Goal: Task Accomplishment & Management: Manage account settings

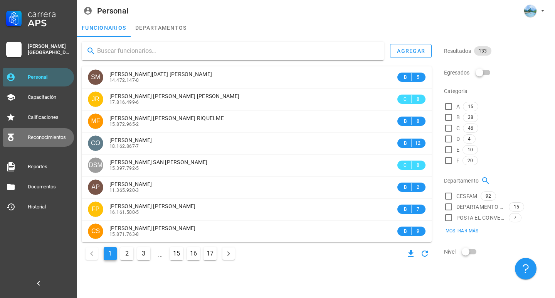
click at [56, 139] on div "Reconocimientos" at bounding box center [49, 137] width 43 height 6
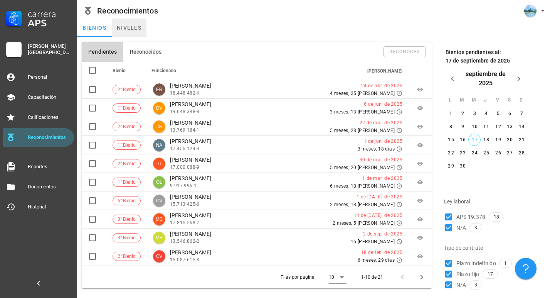
click at [128, 32] on link "niveles" at bounding box center [129, 28] width 35 height 19
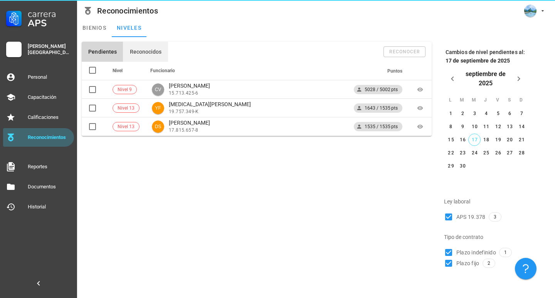
click at [140, 45] on button "Reconocidos" at bounding box center [145, 52] width 45 height 20
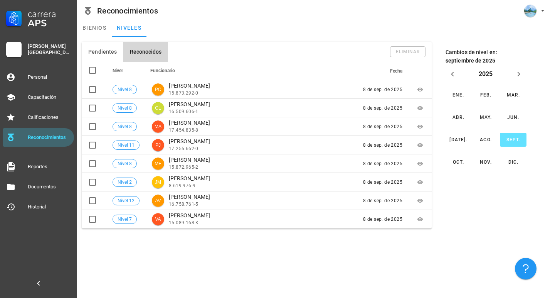
click at [196, 256] on div "Pendientes Reconocidos eliminar Nivel Funcionario Puntos Nivel 9 CV CAMILA VELA…" at bounding box center [316, 167] width 478 height 261
click at [130, 259] on div "Pendientes Reconocidos eliminar Nivel Funcionario Puntos Nivel 9 CV CAMILA VELA…" at bounding box center [316, 167] width 478 height 261
click at [45, 72] on div "Personal" at bounding box center [49, 77] width 43 height 12
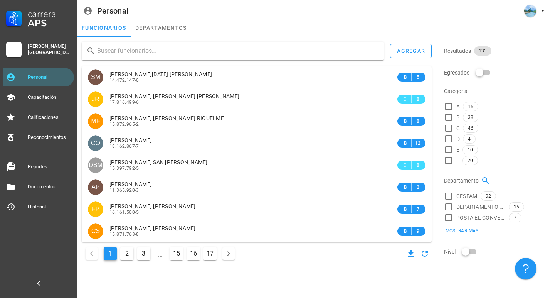
click at [200, 28] on div "funcionarios departamentos" at bounding box center [316, 28] width 478 height 19
click at [60, 142] on div "Reconocimientos" at bounding box center [49, 137] width 43 height 12
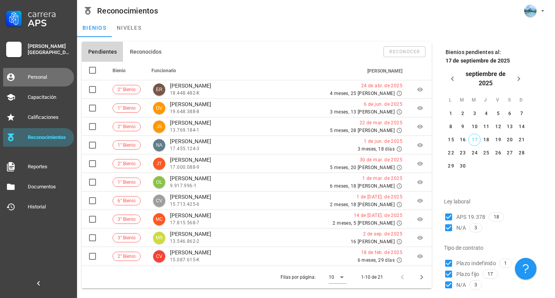
click at [37, 73] on div "Personal" at bounding box center [49, 77] width 43 height 12
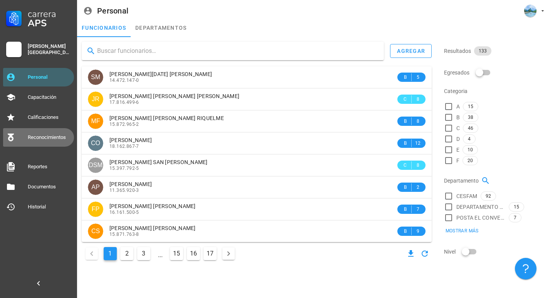
click at [38, 137] on div "Reconocimientos" at bounding box center [49, 137] width 43 height 6
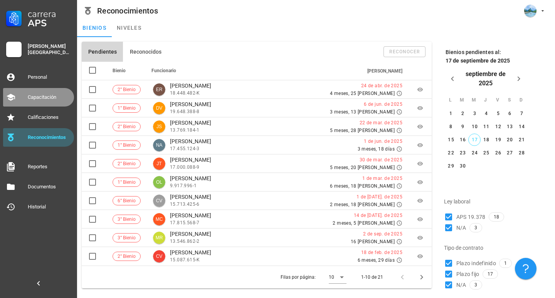
click at [43, 98] on div "Capacitación" at bounding box center [49, 97] width 43 height 6
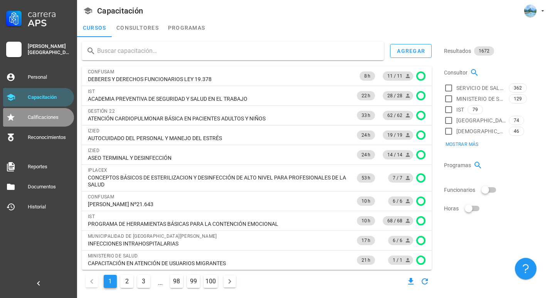
click at [40, 113] on div "Calificaciones" at bounding box center [49, 117] width 43 height 12
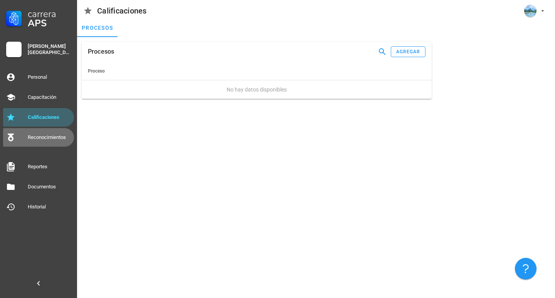
click at [37, 132] on div "Reconocimientos" at bounding box center [49, 137] width 43 height 12
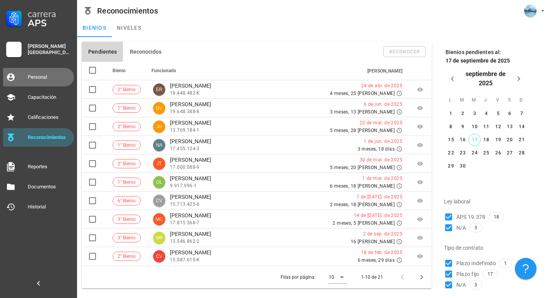
click at [40, 82] on div "Personal" at bounding box center [49, 77] width 43 height 12
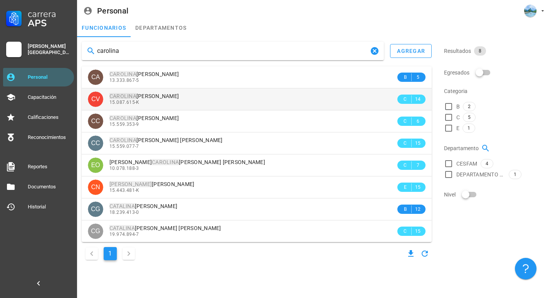
type input "carolina"
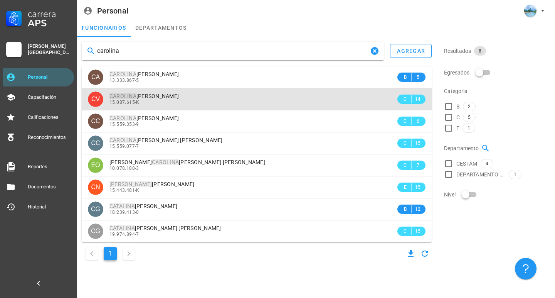
click at [115, 100] on span "15.087.615-K" at bounding box center [125, 101] width 30 height 5
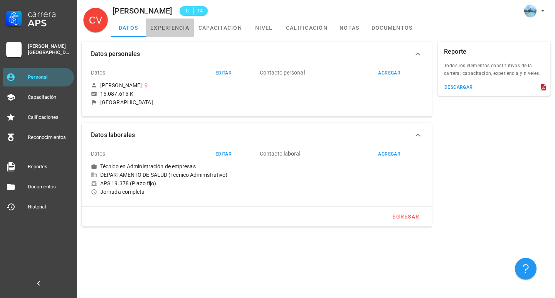
click at [188, 26] on link "experiencia" at bounding box center [170, 28] width 48 height 19
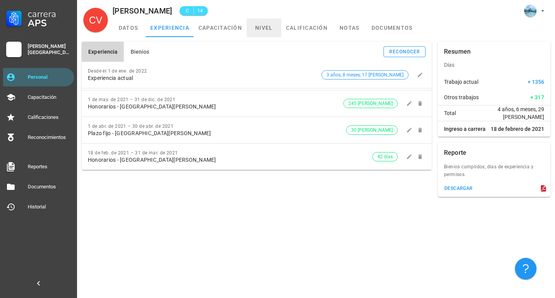
click at [266, 31] on link "nivel" at bounding box center [264, 28] width 35 height 19
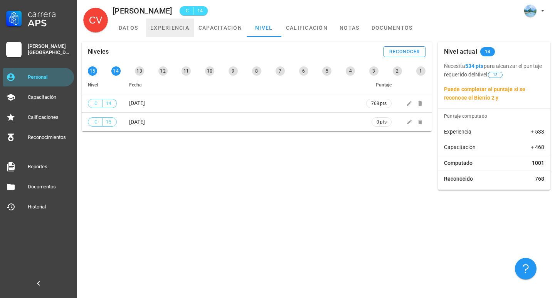
click at [184, 36] on link "experiencia" at bounding box center [170, 28] width 48 height 19
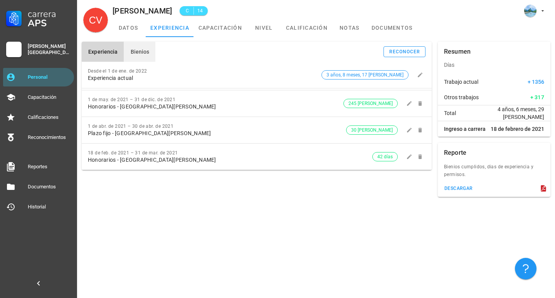
click at [148, 52] on span "Bienios" at bounding box center [139, 52] width 19 height 6
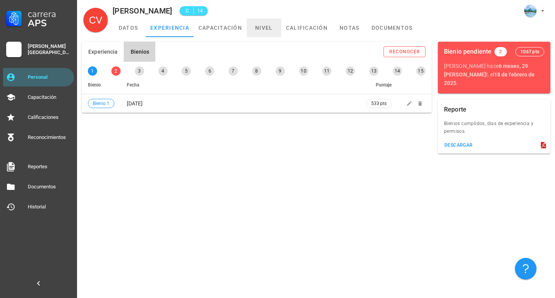
click at [273, 27] on link "nivel" at bounding box center [264, 28] width 35 height 19
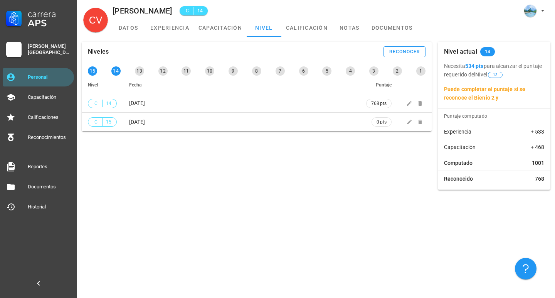
drag, startPoint x: 502, startPoint y: 99, endPoint x: 522, endPoint y: 101, distance: 20.1
click at [522, 101] on p "Puede completar el puntaje si se reconoce el Bienio 2 y" at bounding box center [494, 93] width 100 height 17
click at [249, 20] on link "nivel" at bounding box center [264, 28] width 35 height 19
click at [179, 24] on link "experiencia" at bounding box center [170, 28] width 48 height 19
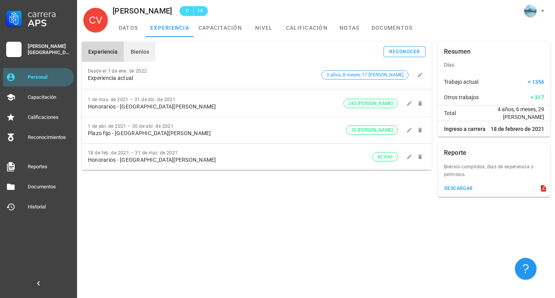
click at [151, 46] on button "Bienios" at bounding box center [140, 52] width 32 height 20
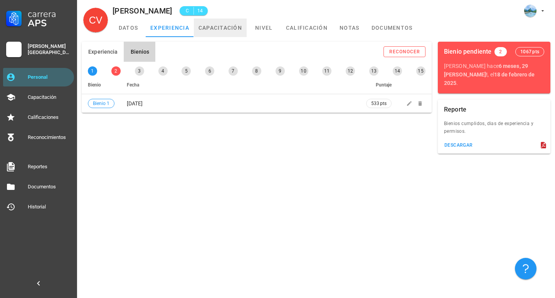
click at [232, 32] on link "capacitación" at bounding box center [220, 28] width 53 height 19
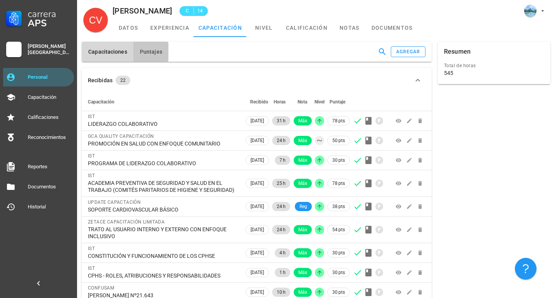
click at [163, 54] on button "Puntajes" at bounding box center [150, 52] width 35 height 20
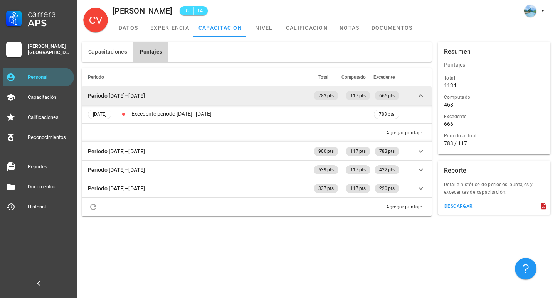
click at [191, 97] on td "Periodo 2025–2026" at bounding box center [197, 95] width 231 height 19
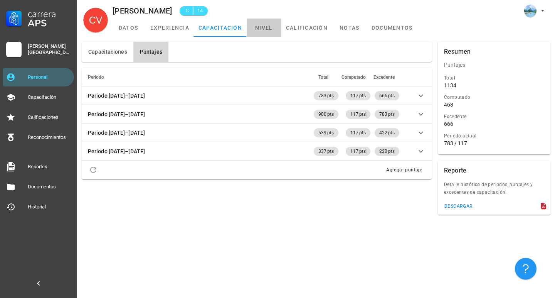
click at [262, 28] on link "nivel" at bounding box center [264, 28] width 35 height 19
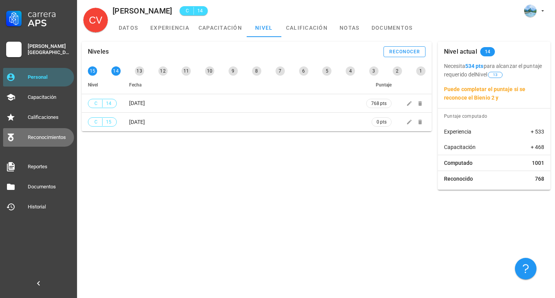
click at [50, 133] on div "Reconocimientos" at bounding box center [49, 137] width 43 height 12
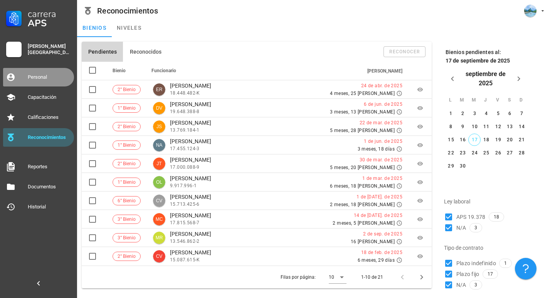
click at [54, 80] on div "Personal" at bounding box center [49, 77] width 43 height 12
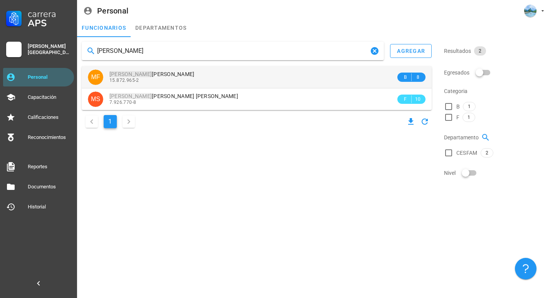
type input "miguel"
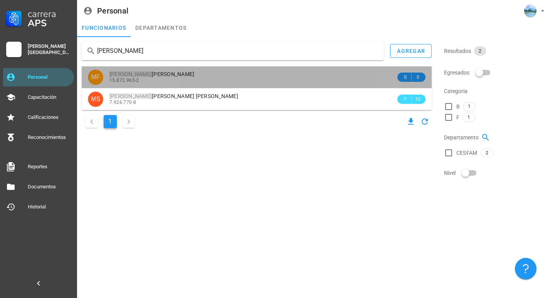
click at [134, 73] on span "MIGUEL ANGEL FARIAS RIQUELME" at bounding box center [152, 74] width 85 height 6
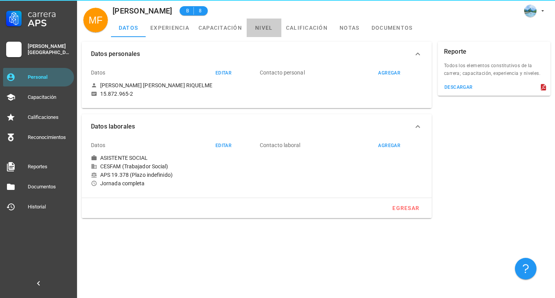
click at [257, 34] on link "nivel" at bounding box center [264, 28] width 35 height 19
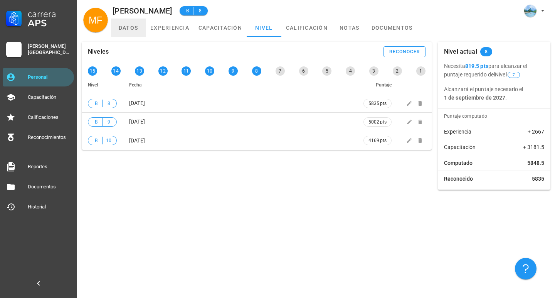
click at [128, 34] on link "datos" at bounding box center [128, 28] width 35 height 19
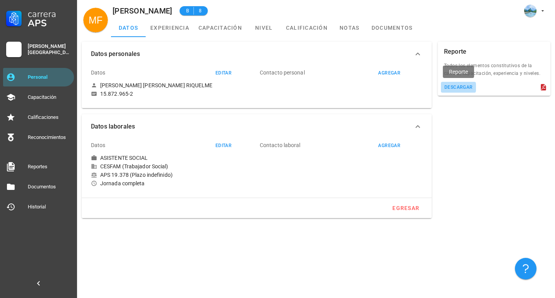
click at [460, 91] on button "descargar" at bounding box center [458, 87] width 35 height 11
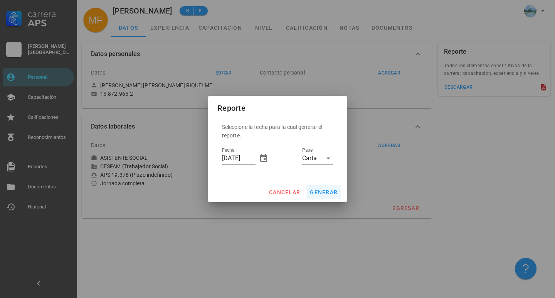
click at [331, 196] on button "generar" at bounding box center [324, 192] width 34 height 14
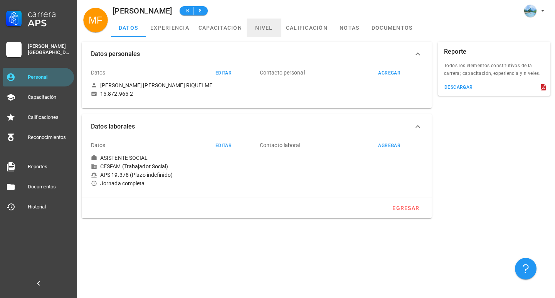
click at [252, 27] on link "nivel" at bounding box center [264, 28] width 35 height 19
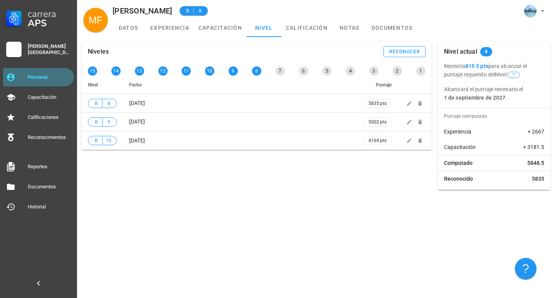
click at [44, 72] on div "Personal" at bounding box center [49, 77] width 43 height 12
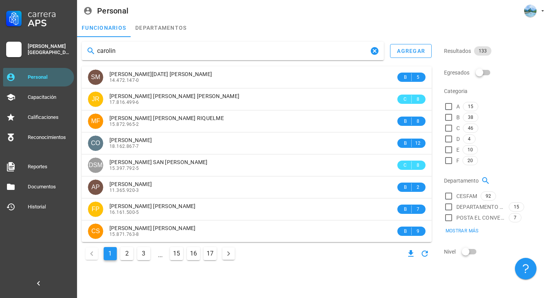
type input "carolina"
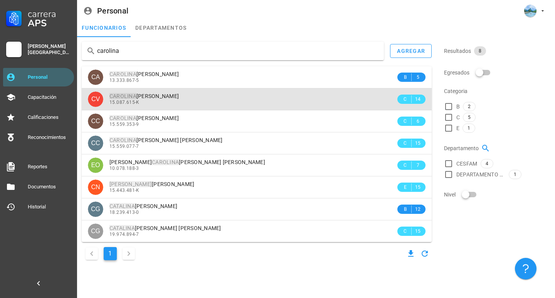
click at [179, 99] on span "CAROLINA VELÁSQUEZ PACHECO" at bounding box center [144, 96] width 69 height 6
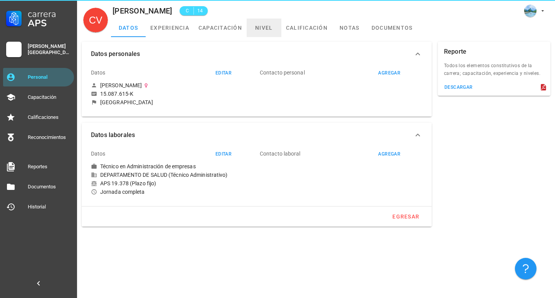
click at [266, 28] on link "nivel" at bounding box center [264, 28] width 35 height 19
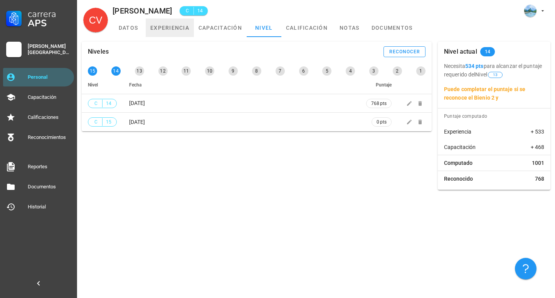
click at [180, 31] on link "experiencia" at bounding box center [170, 28] width 48 height 19
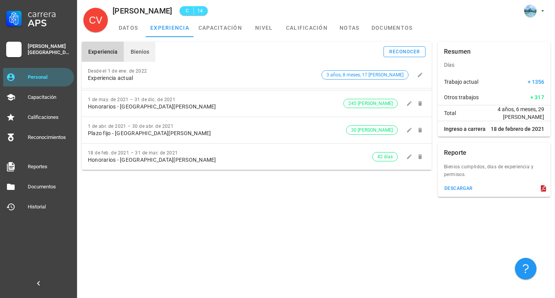
click at [144, 52] on span "Bienios" at bounding box center [139, 52] width 19 height 6
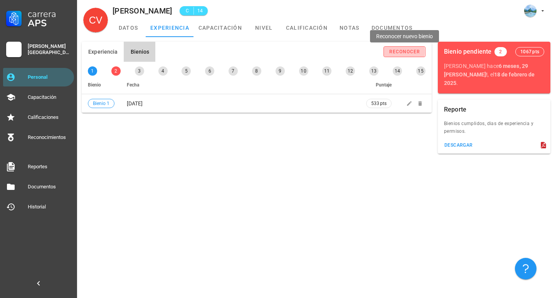
click at [418, 50] on div "reconocer" at bounding box center [405, 51] width 32 height 5
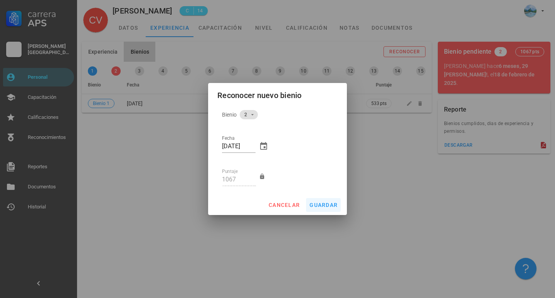
click at [332, 206] on span "guardar" at bounding box center [323, 205] width 29 height 6
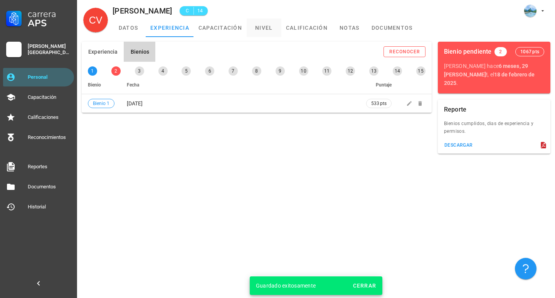
type input "17/09/2025"
type input "1600"
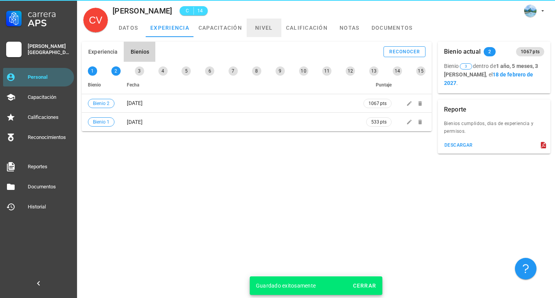
click at [267, 28] on link "nivel" at bounding box center [264, 28] width 35 height 19
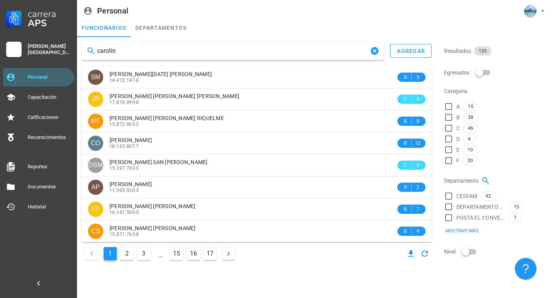
type input "carolina"
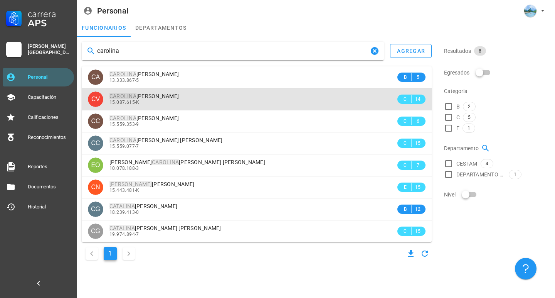
click at [162, 93] on span "[PERSON_NAME]" at bounding box center [144, 96] width 69 height 6
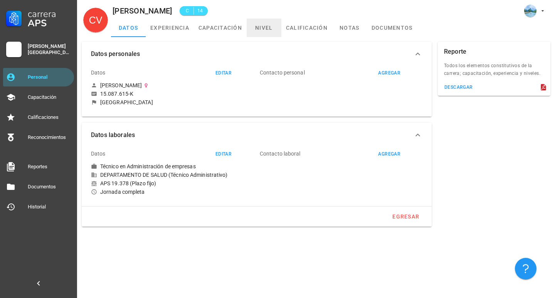
click at [261, 25] on link "nivel" at bounding box center [264, 28] width 35 height 19
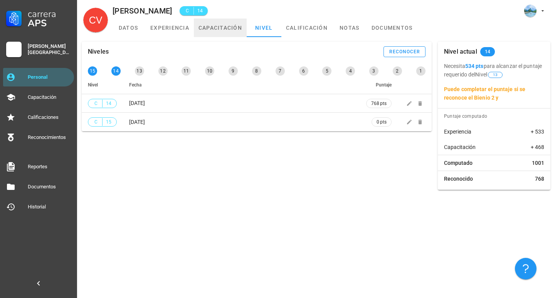
click at [241, 25] on link "capacitación" at bounding box center [220, 28] width 53 height 19
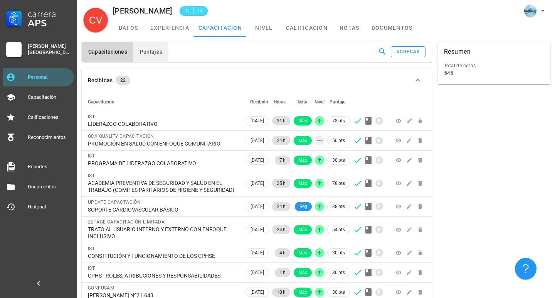
click at [142, 49] on span "Puntajes" at bounding box center [151, 52] width 23 height 6
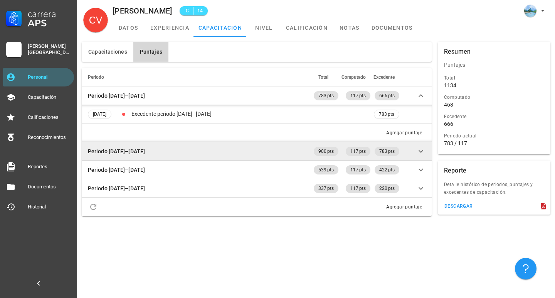
click at [217, 155] on td "Periodo 2024–2025" at bounding box center [197, 151] width 231 height 19
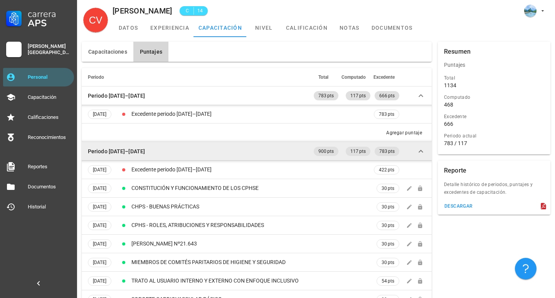
click at [217, 155] on td "Periodo 2024–2025" at bounding box center [197, 151] width 231 height 19
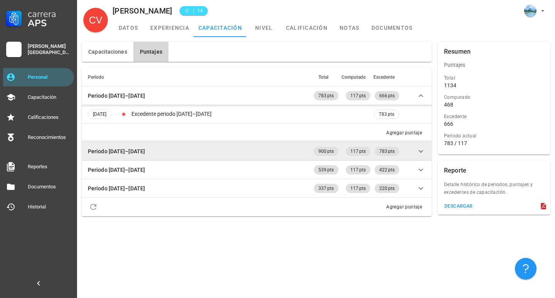
click at [219, 155] on td "Periodo 2024–2025" at bounding box center [197, 151] width 231 height 19
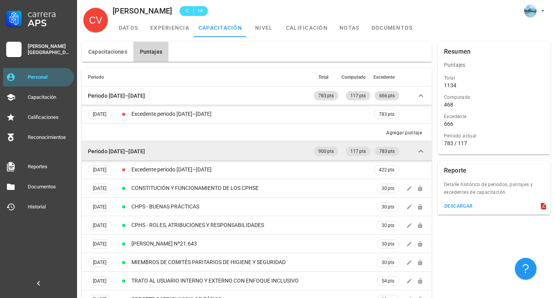
click at [219, 155] on td "Periodo 2024–2025" at bounding box center [197, 151] width 231 height 19
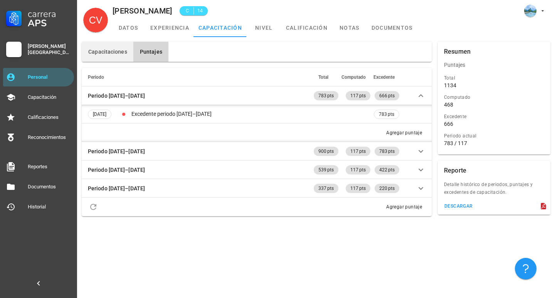
click at [120, 56] on button "Capacitaciones" at bounding box center [108, 52] width 52 height 20
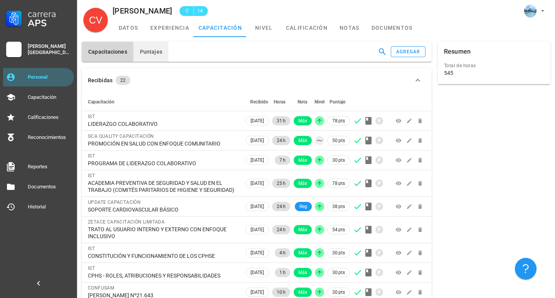
click at [144, 54] on span "Puntajes" at bounding box center [151, 52] width 23 height 6
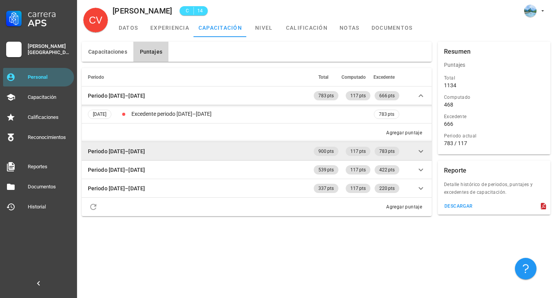
click at [167, 149] on td "Periodo 2024–2025" at bounding box center [197, 151] width 231 height 19
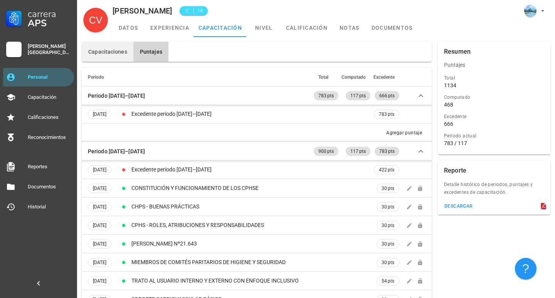
click at [103, 46] on button "Capacitaciones" at bounding box center [108, 52] width 52 height 20
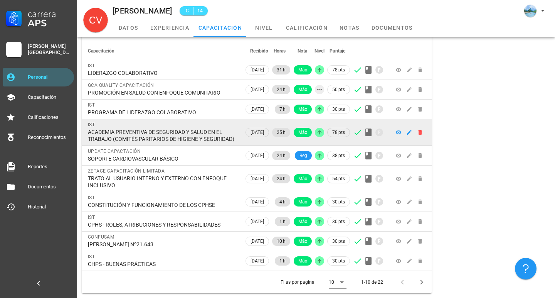
scroll to position [58, 0]
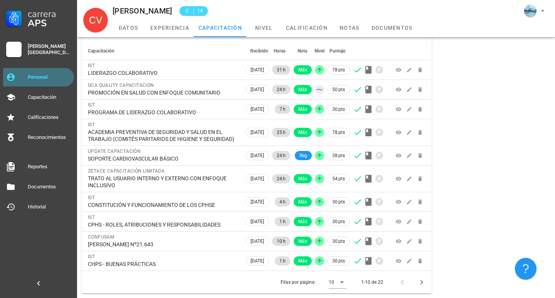
click at [42, 72] on div "Personal" at bounding box center [49, 77] width 43 height 12
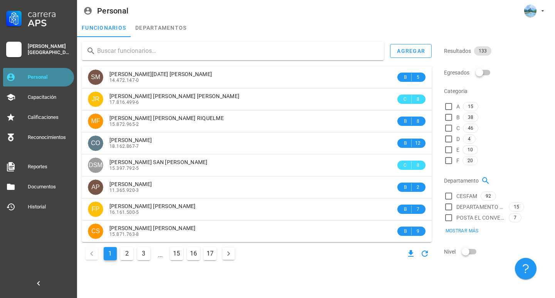
click at [32, 83] on div "Personal" at bounding box center [49, 77] width 43 height 12
